Goal: Task Accomplishment & Management: Complete application form

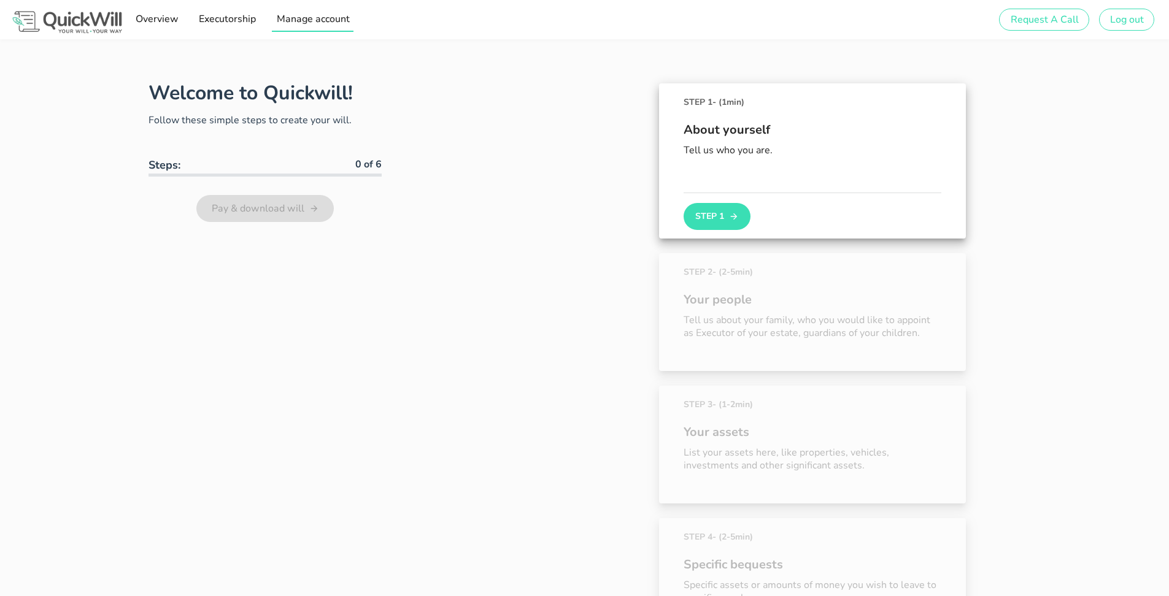
click at [313, 22] on span "Manage account" at bounding box center [313, 18] width 74 height 13
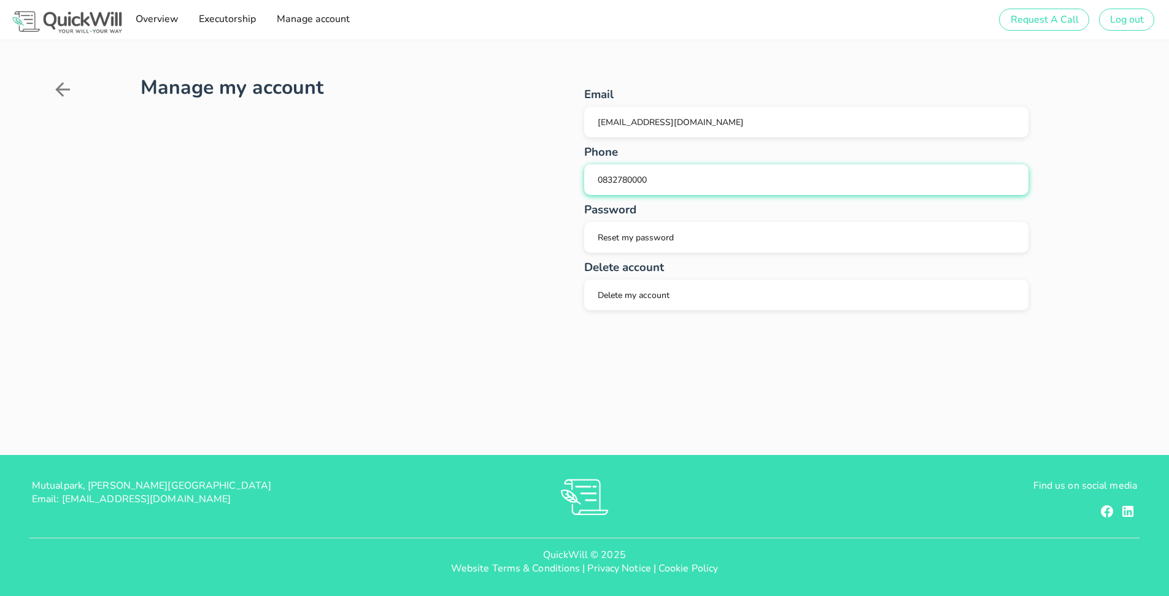
click at [623, 183] on span "0832780000" at bounding box center [622, 180] width 49 height 12
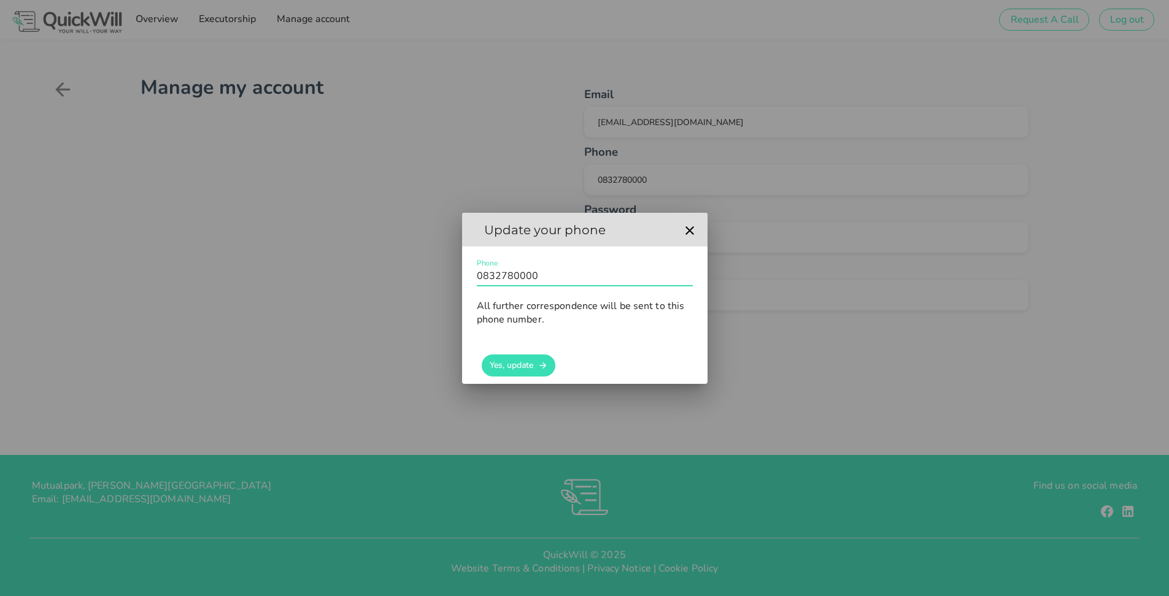
click at [496, 279] on input "0832780000" at bounding box center [585, 276] width 216 height 20
type input "0833780000"
click at [505, 372] on button "Yes, update" at bounding box center [519, 366] width 74 height 22
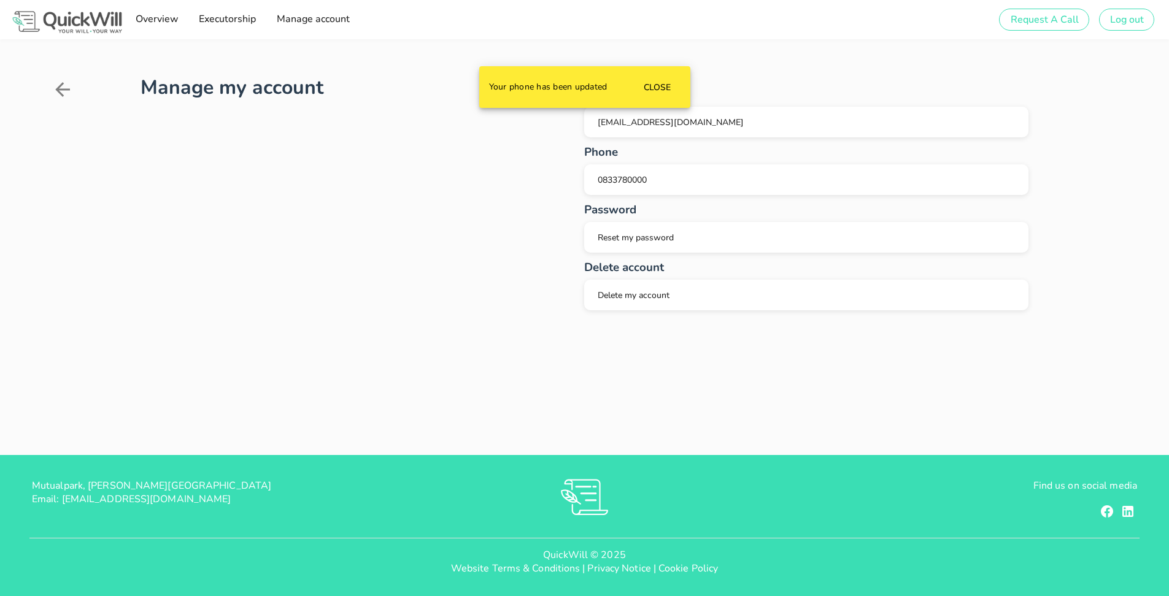
click at [82, 23] on img at bounding box center [67, 22] width 115 height 27
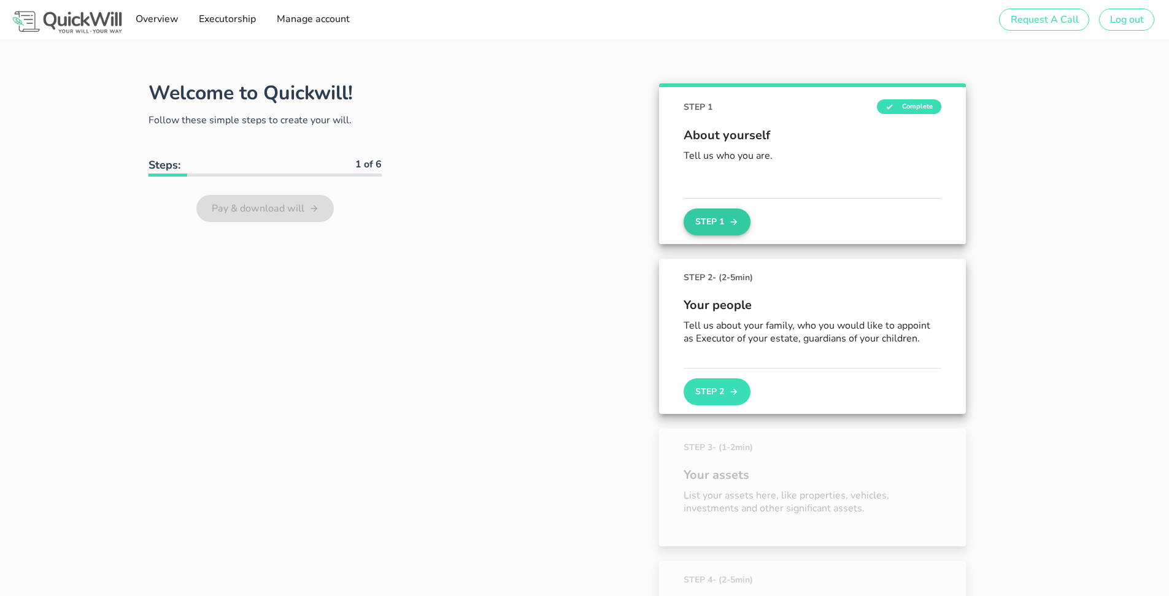
click at [727, 223] on button "Step 1" at bounding box center [717, 222] width 66 height 27
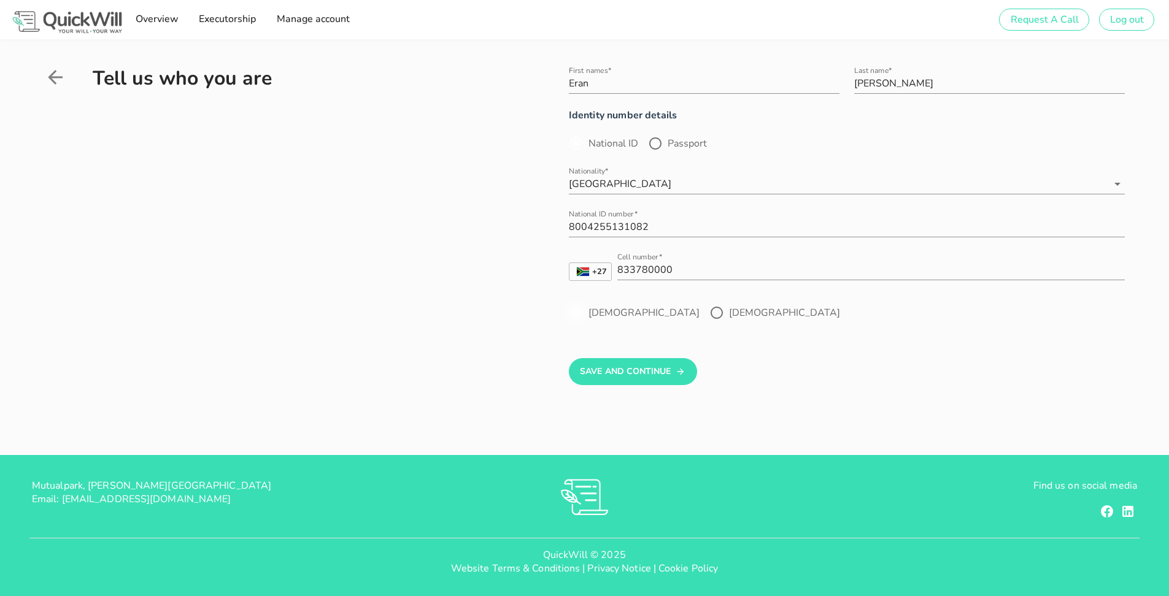
click at [573, 310] on div at bounding box center [576, 313] width 21 height 21
click at [579, 317] on div at bounding box center [576, 313] width 21 height 21
click at [574, 314] on div at bounding box center [576, 313] width 21 height 21
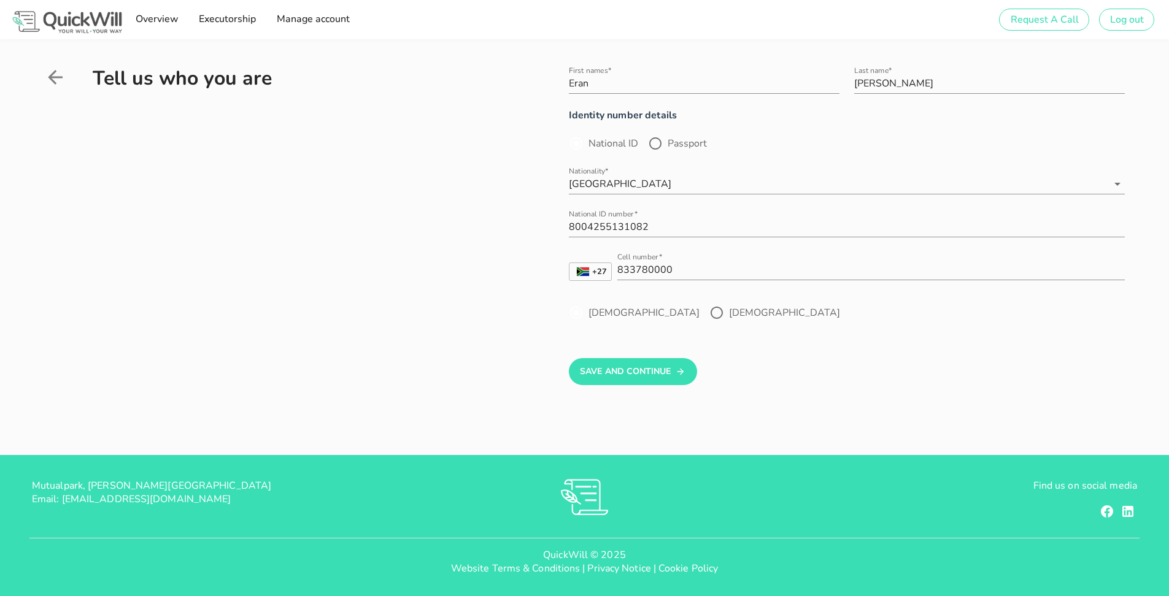
click at [590, 314] on label "[DEMOGRAPHIC_DATA]" at bounding box center [643, 313] width 111 height 12
click at [575, 317] on div at bounding box center [576, 313] width 21 height 21
click at [592, 314] on label "[DEMOGRAPHIC_DATA]" at bounding box center [643, 313] width 111 height 12
click at [597, 315] on label "[DEMOGRAPHIC_DATA]" at bounding box center [643, 313] width 111 height 12
click at [579, 314] on div at bounding box center [576, 313] width 21 height 21
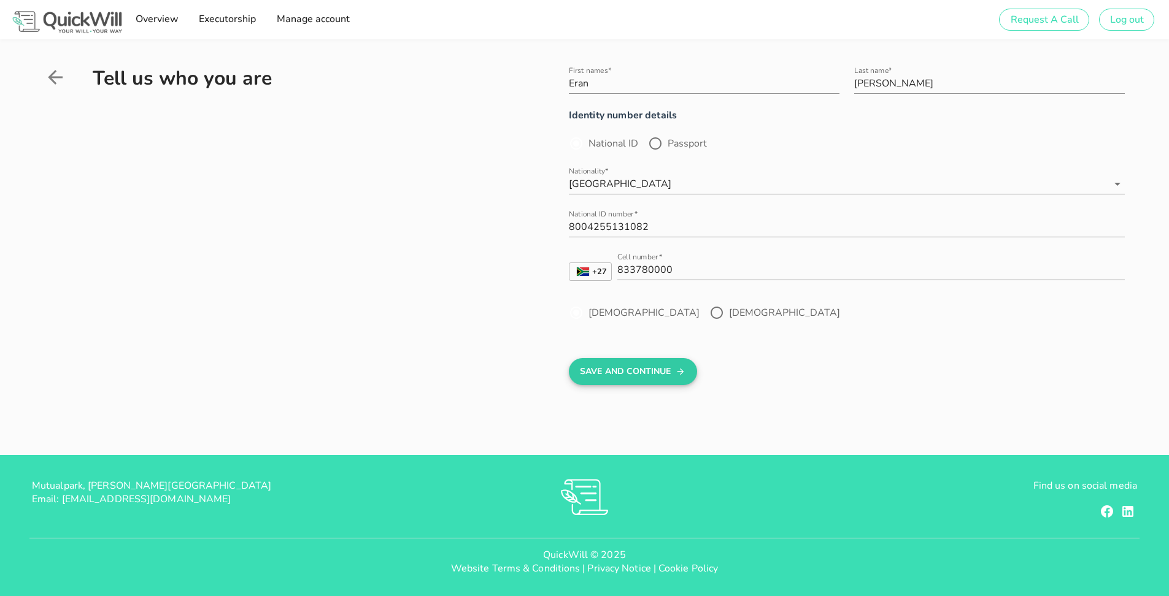
click at [622, 363] on button "Save And Continue" at bounding box center [633, 371] width 128 height 27
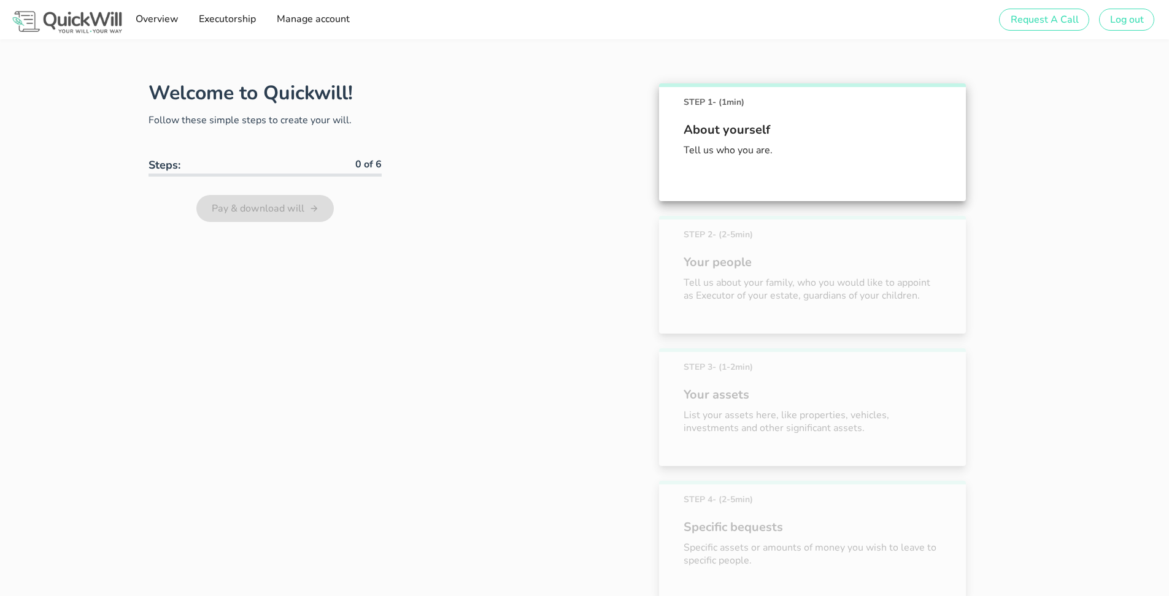
scroll to position [68, 0]
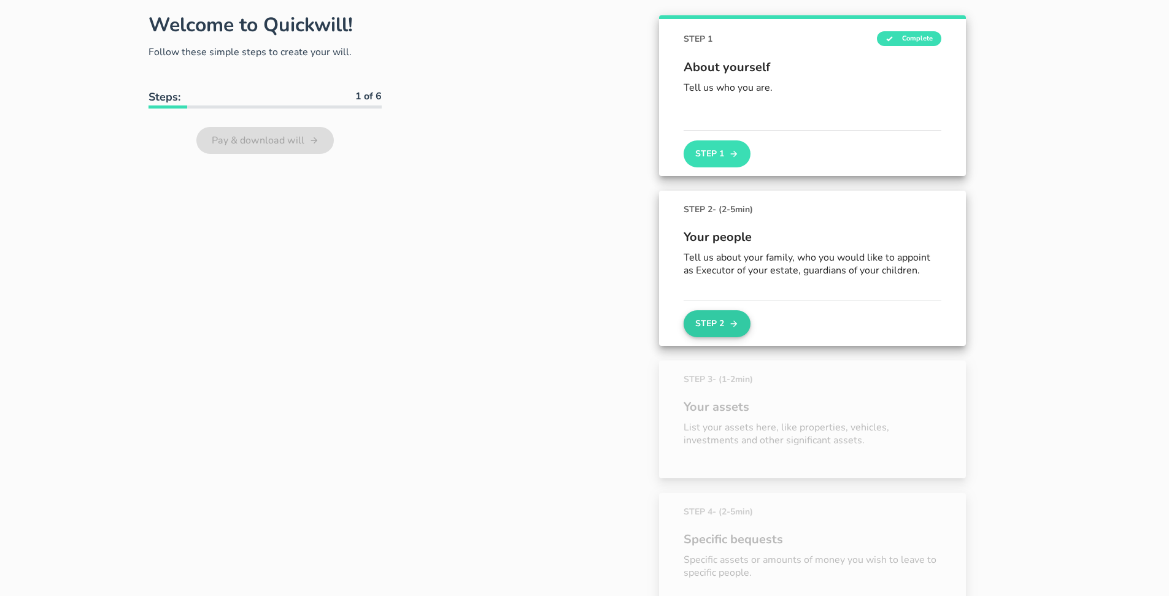
click at [720, 331] on button "Step 2" at bounding box center [717, 323] width 66 height 27
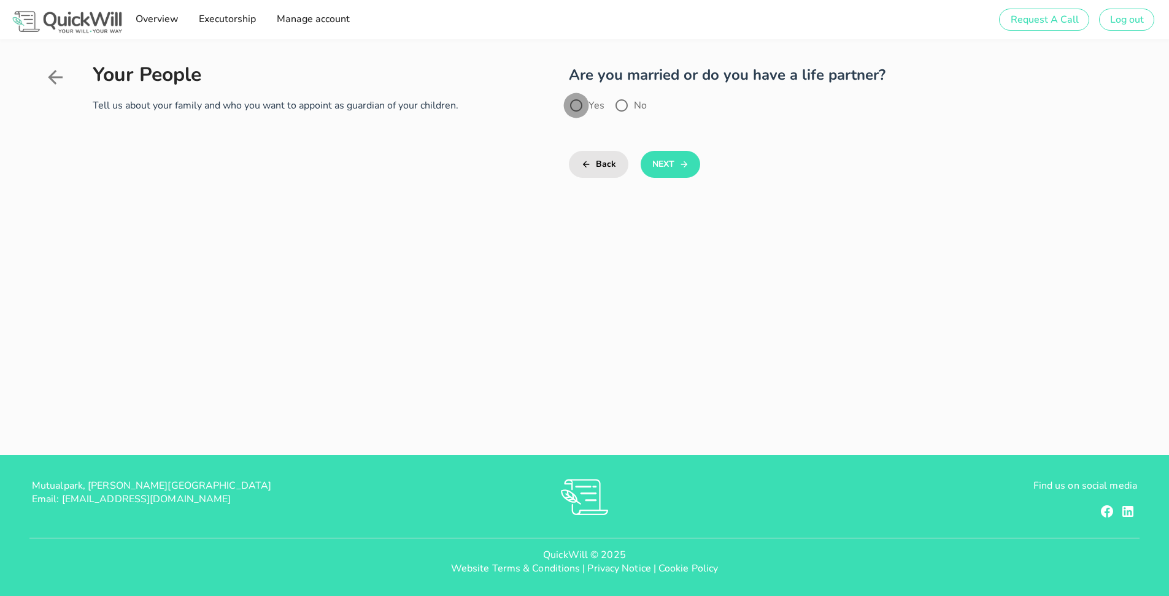
click at [575, 105] on div at bounding box center [576, 105] width 21 height 21
radio input "true"
click at [654, 159] on button "Next" at bounding box center [671, 164] width 60 height 27
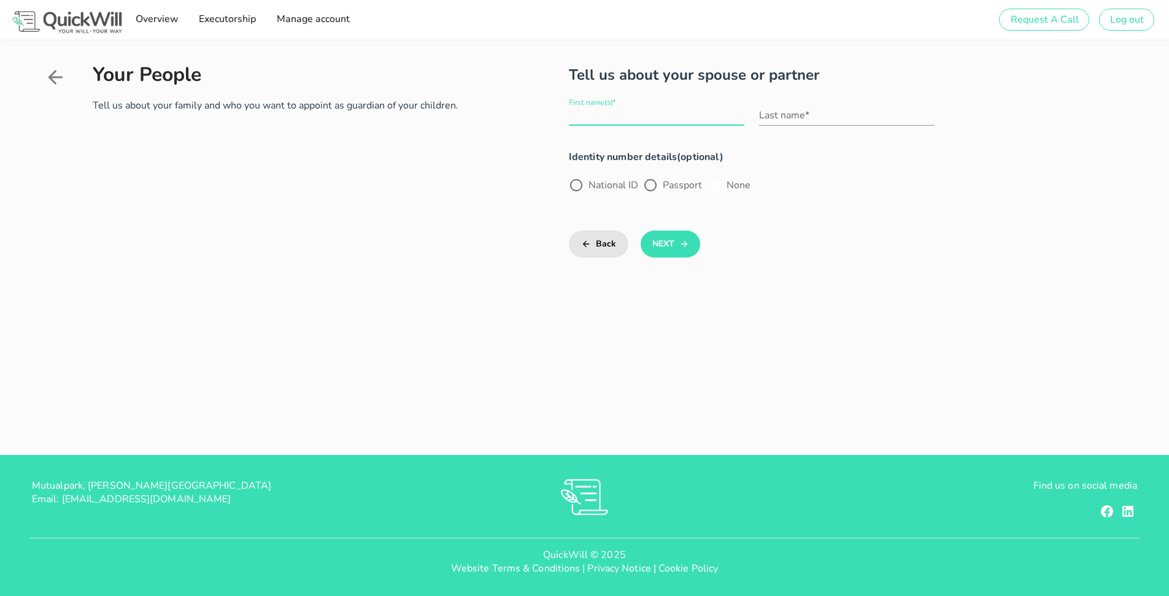
click at [601, 114] on input "First name(s)*" at bounding box center [656, 116] width 175 height 20
click at [812, 247] on form "First name(s)* Last name* Identity number details(optional) National ID Passpor…" at bounding box center [847, 172] width 556 height 169
